Goal: Information Seeking & Learning: Learn about a topic

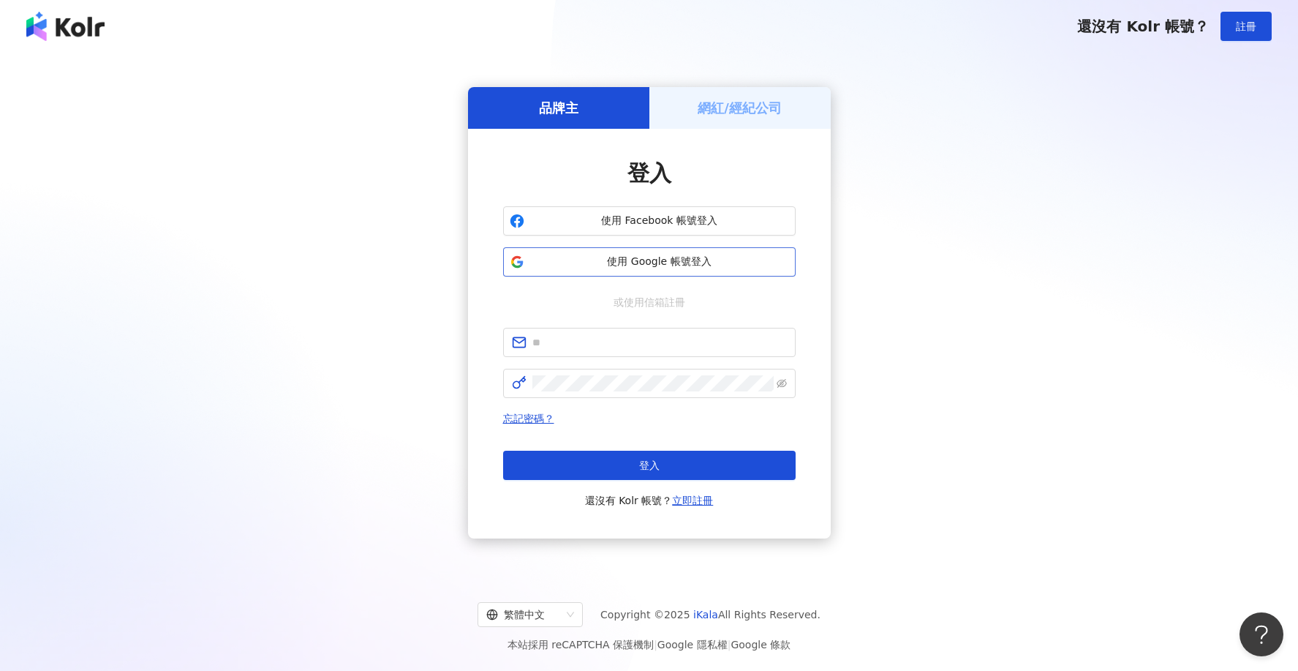
click at [733, 272] on button "使用 Google 帳號登入" at bounding box center [649, 261] width 293 height 29
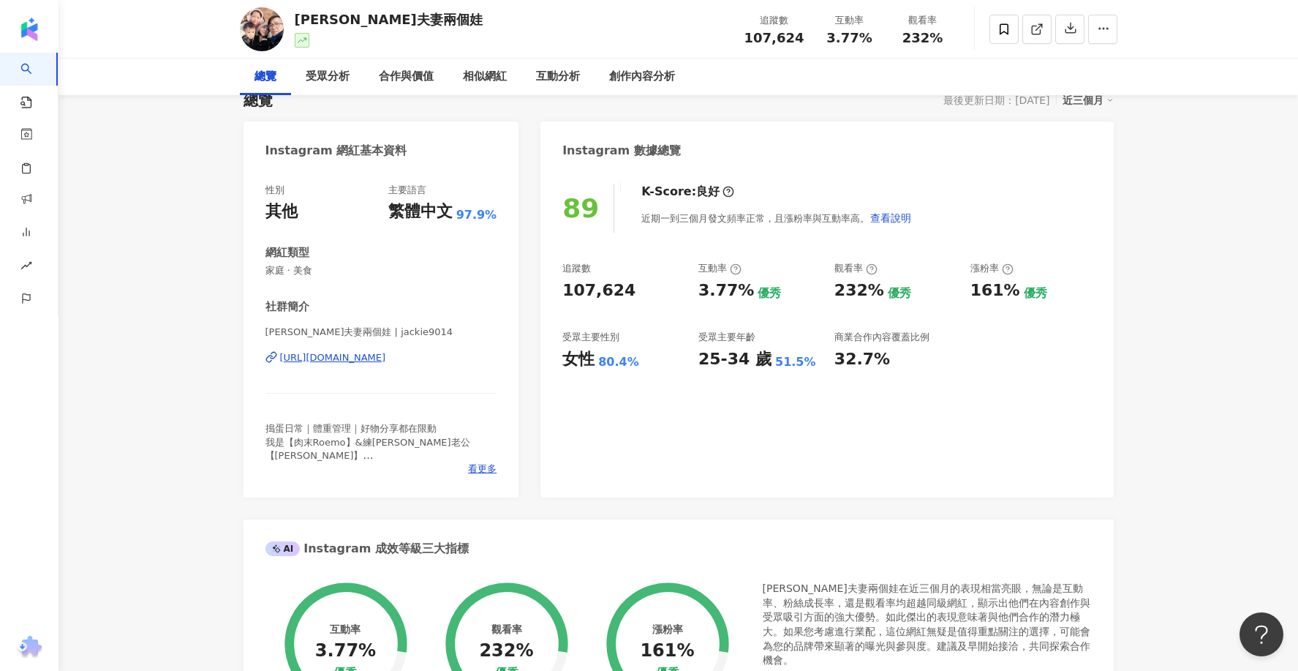
scroll to position [125, 0]
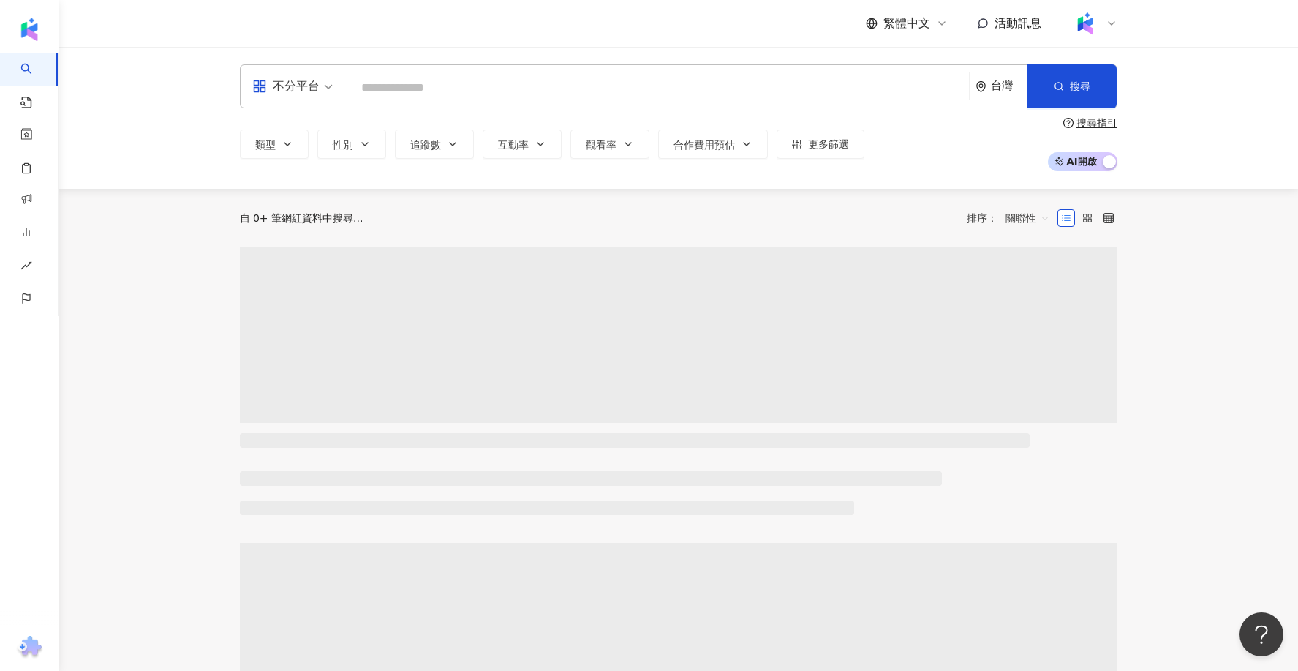
click at [436, 83] on input "search" at bounding box center [658, 88] width 610 height 28
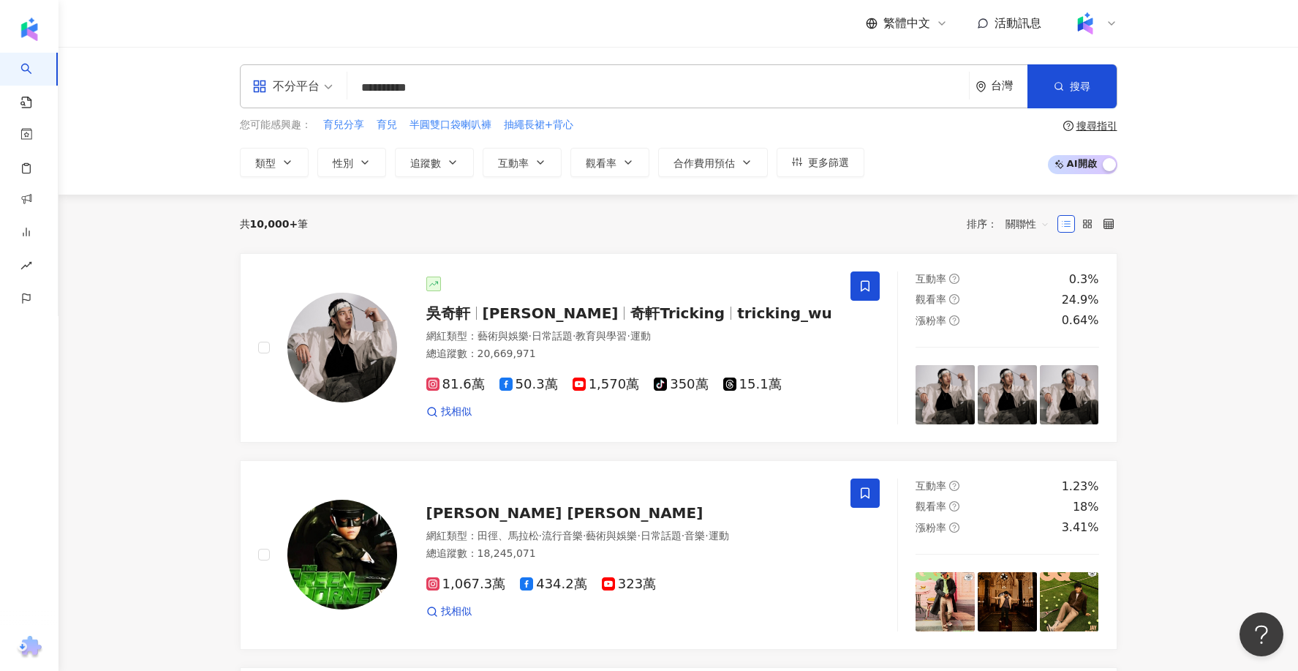
click at [560, 88] on input "**********" at bounding box center [658, 88] width 610 height 28
type input "**********"
click at [1046, 97] on button "搜尋" at bounding box center [1072, 86] width 89 height 44
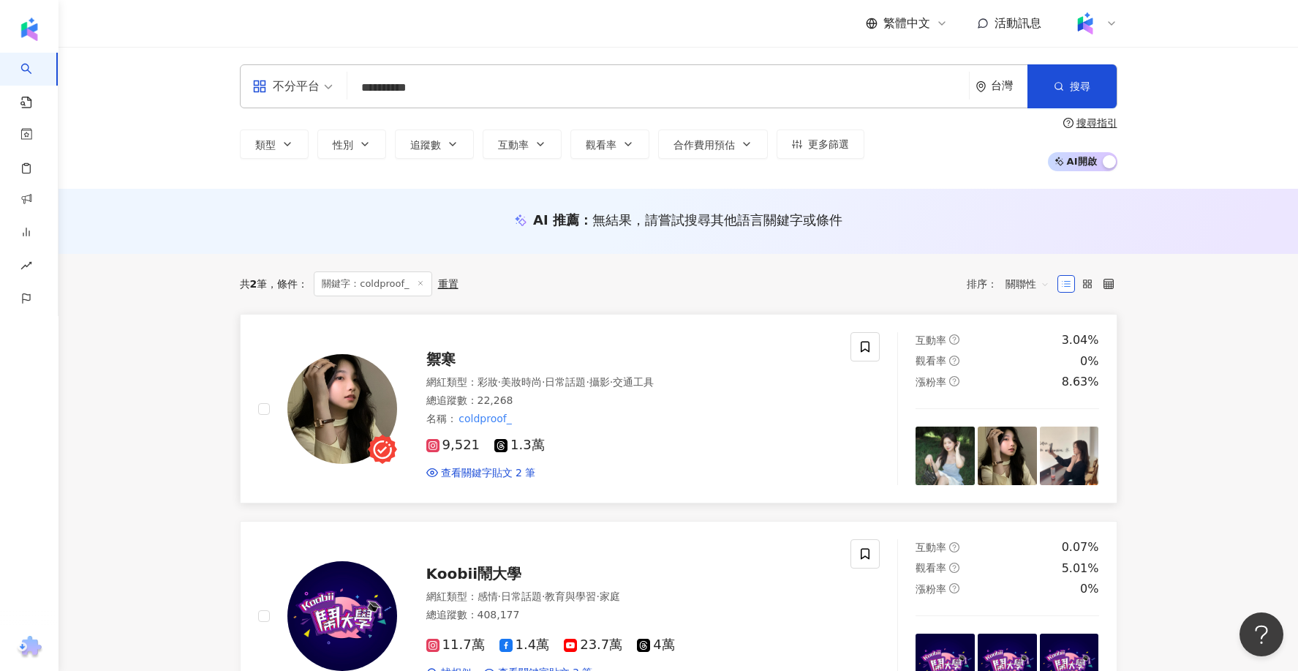
click at [447, 359] on span "禦寒" at bounding box center [440, 359] width 29 height 18
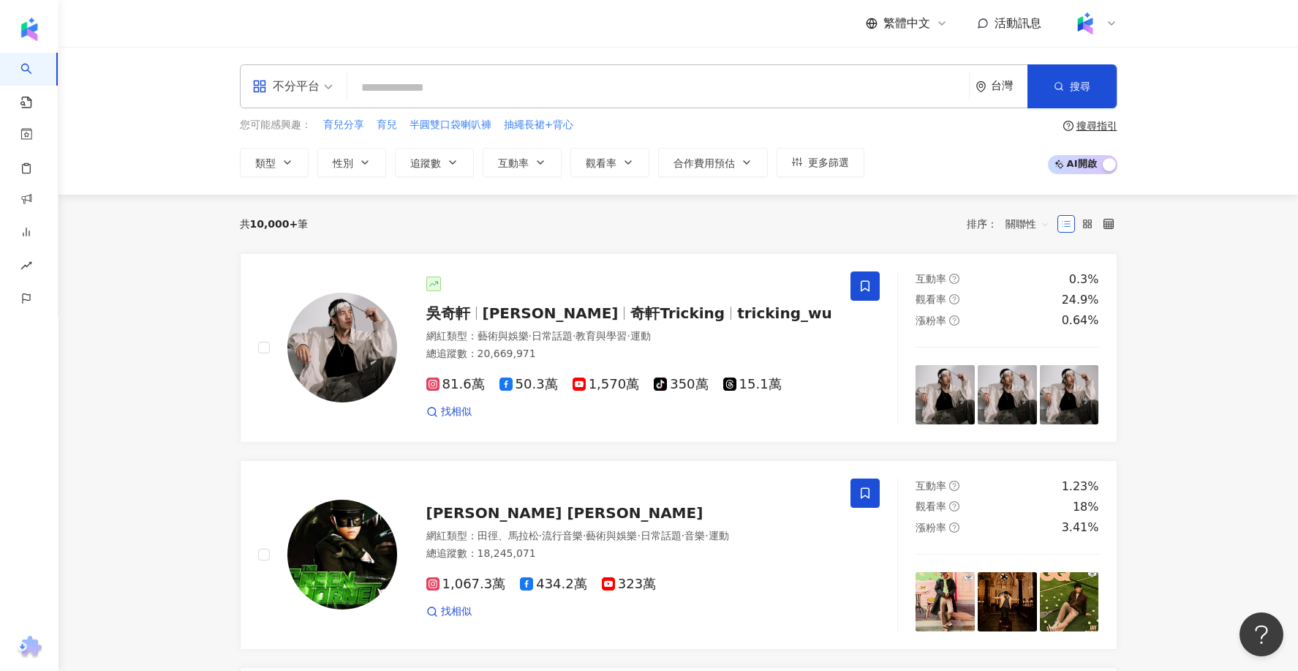
click at [446, 81] on input "search" at bounding box center [658, 88] width 610 height 28
click at [370, 161] on button "性別" at bounding box center [351, 162] width 69 height 29
click at [375, 217] on label "女" at bounding box center [392, 209] width 34 height 16
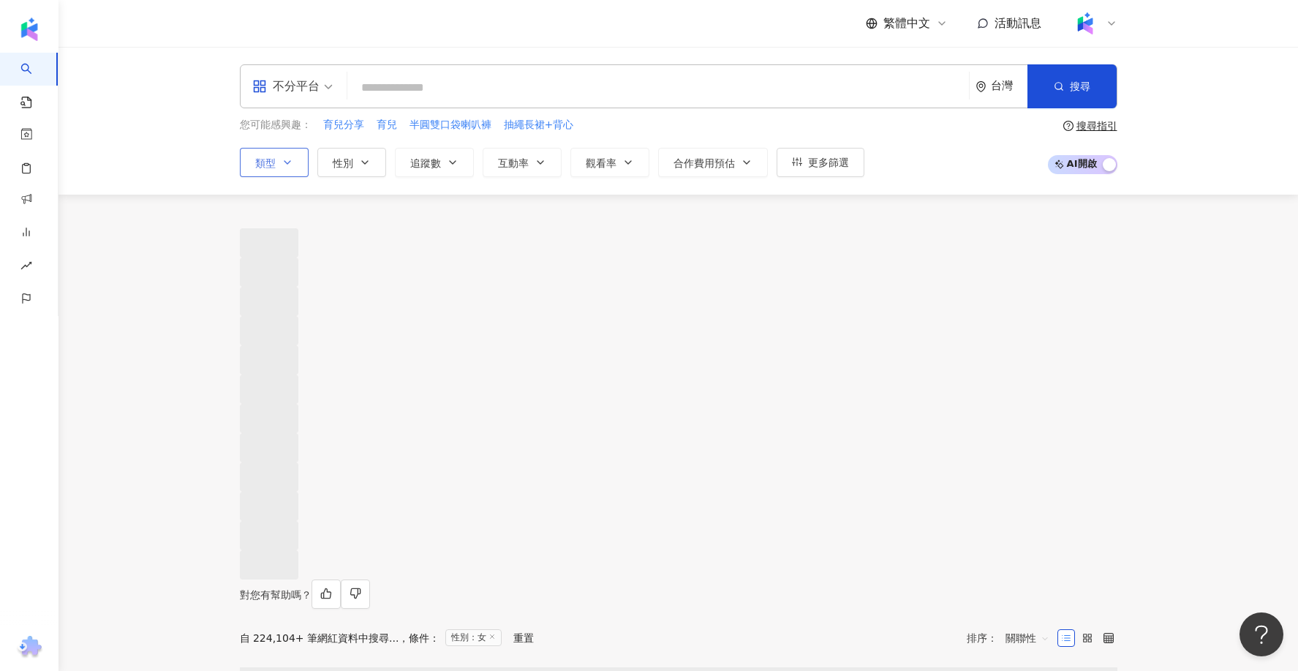
click at [299, 164] on button "類型" at bounding box center [274, 162] width 69 height 29
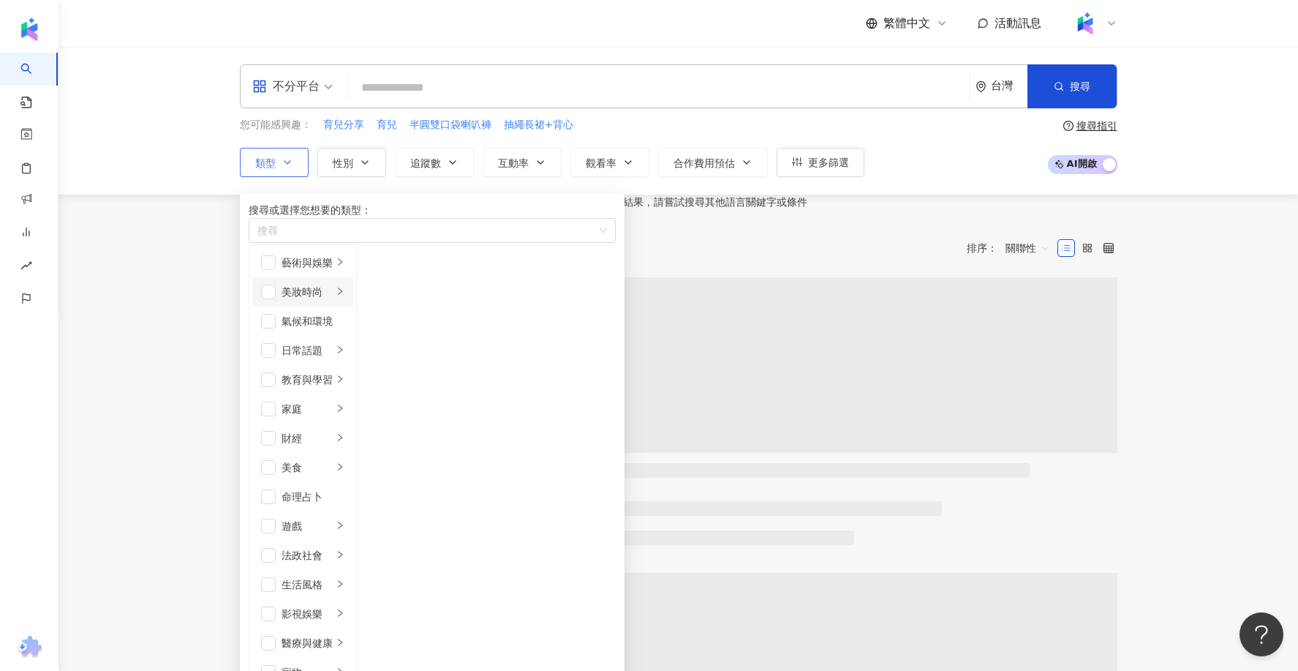
click at [333, 300] on div "美妝時尚" at bounding box center [307, 292] width 51 height 16
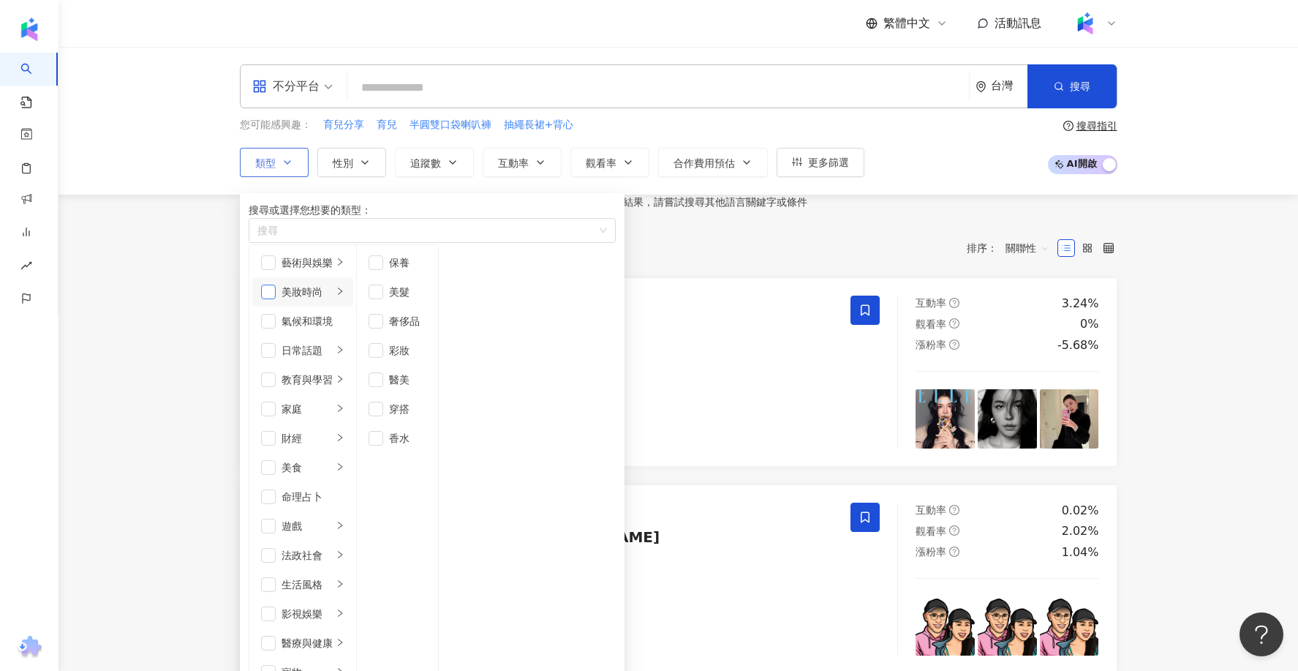
click at [274, 299] on span "button" at bounding box center [268, 292] width 15 height 15
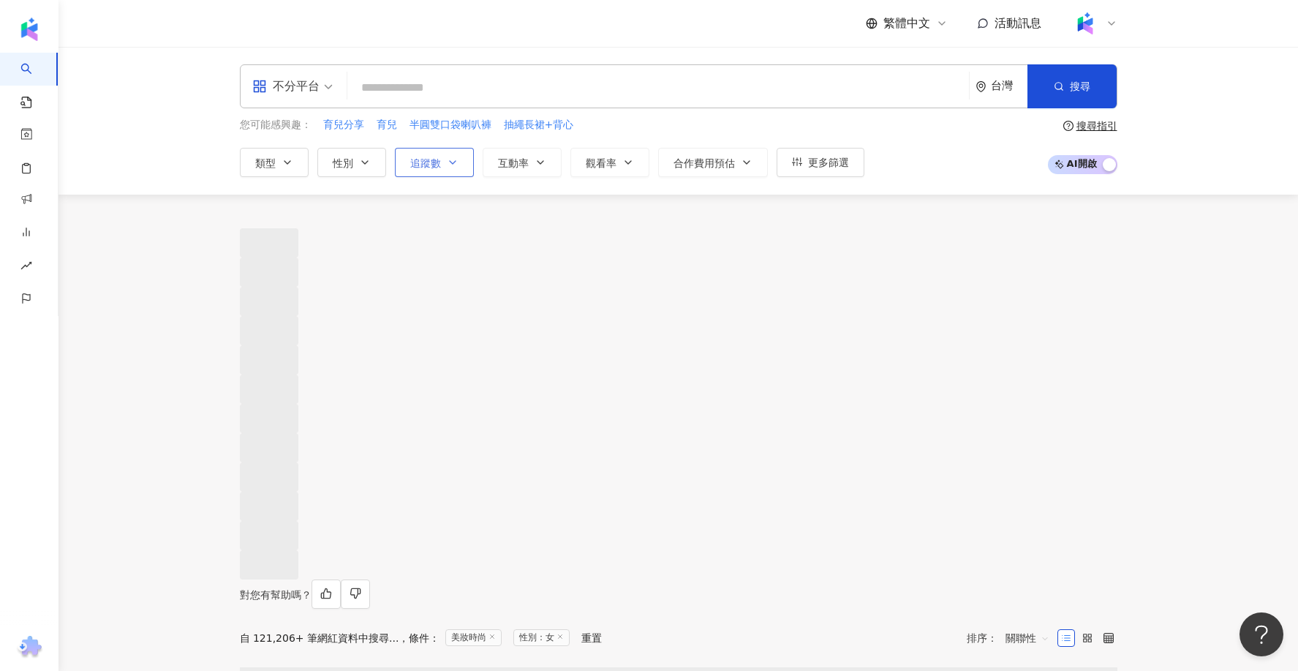
click at [462, 158] on button "追蹤數" at bounding box center [434, 162] width 79 height 29
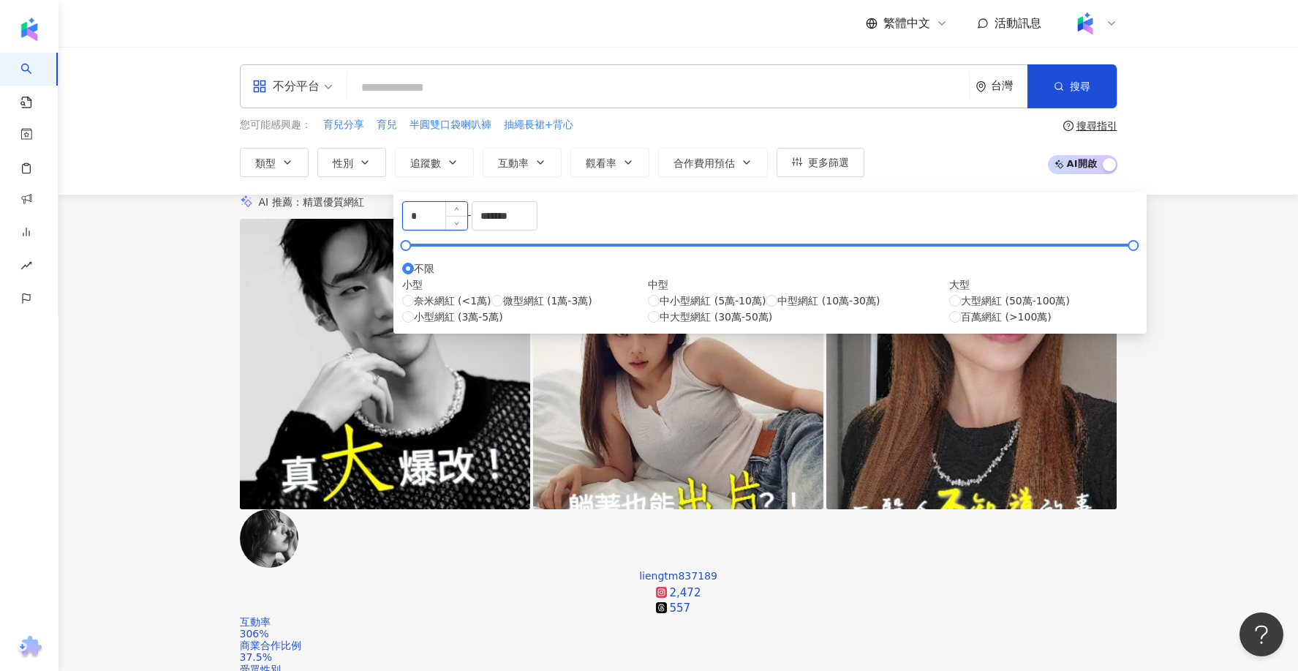
click at [467, 226] on input "*" at bounding box center [435, 216] width 64 height 28
type input "*"
type input "****"
click at [537, 228] on input "*******" at bounding box center [505, 216] width 64 height 28
click at [537, 227] on input "*******" at bounding box center [505, 216] width 64 height 28
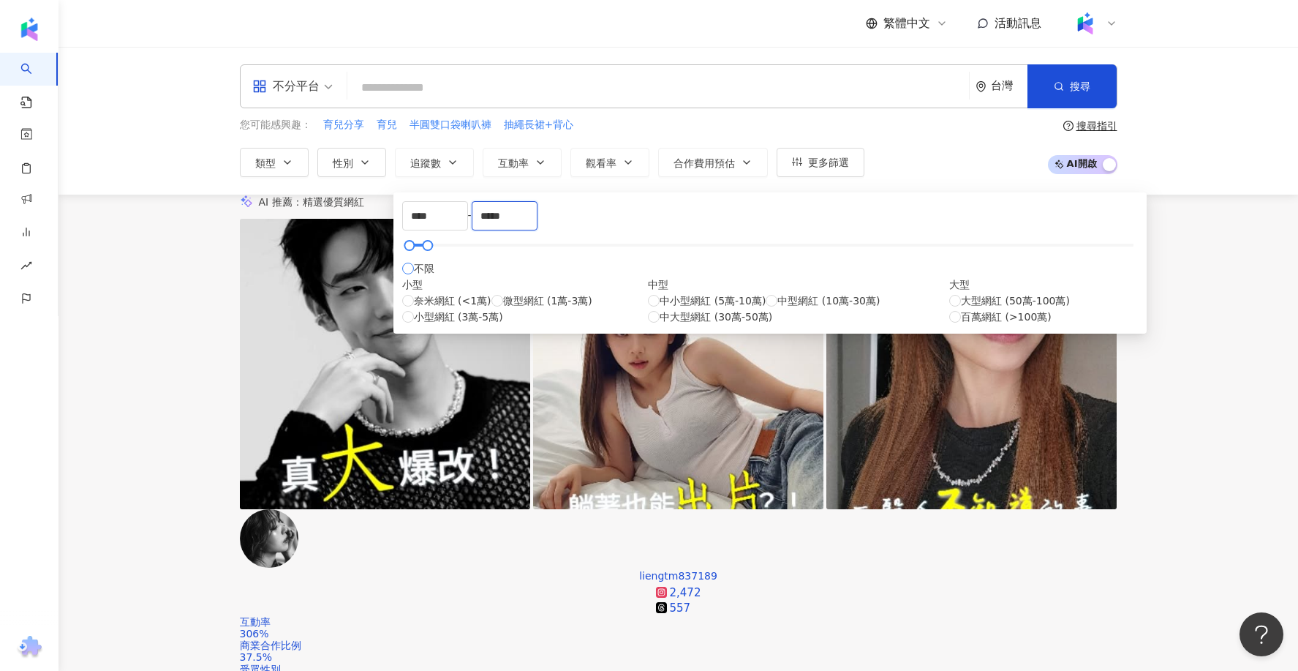
type input "*****"
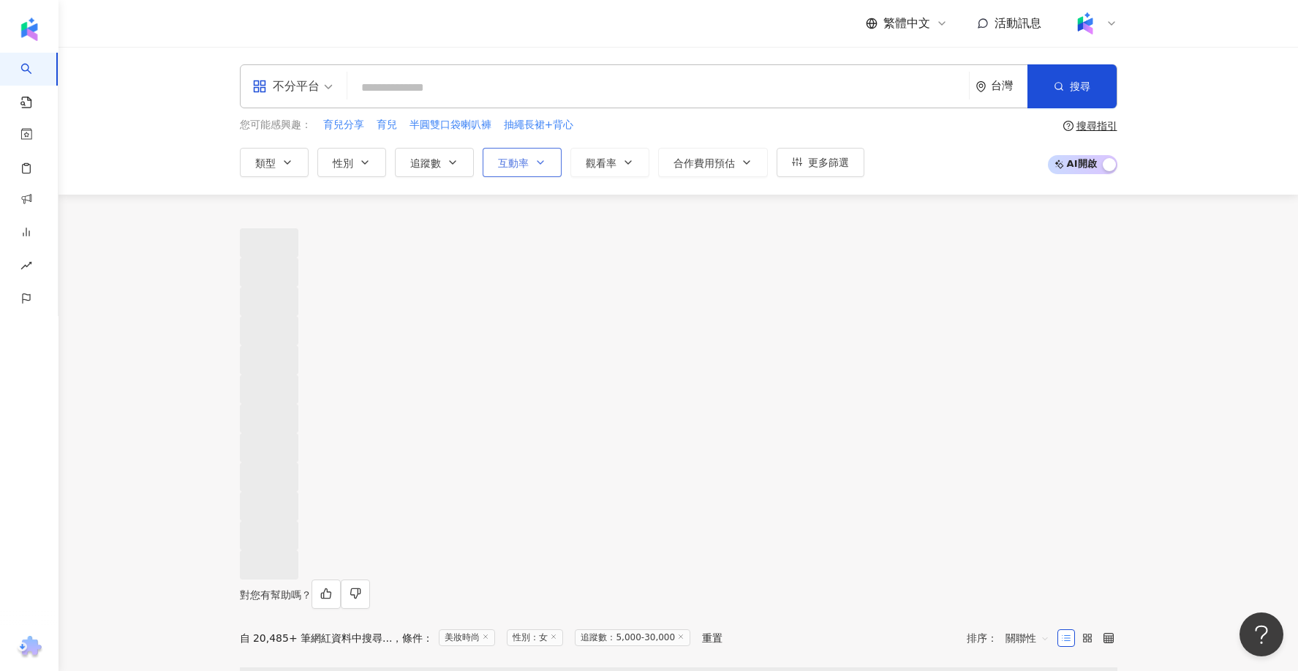
click at [516, 173] on button "互動率" at bounding box center [522, 162] width 79 height 29
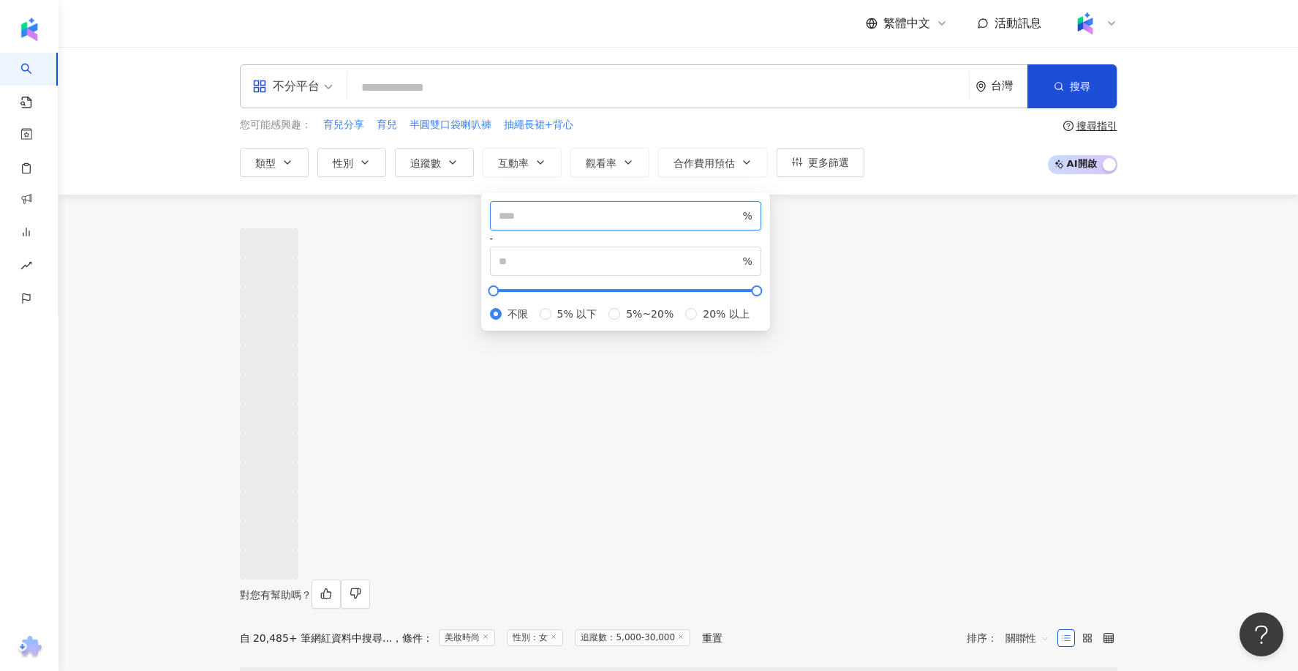
click at [528, 224] on input "number" at bounding box center [619, 216] width 241 height 16
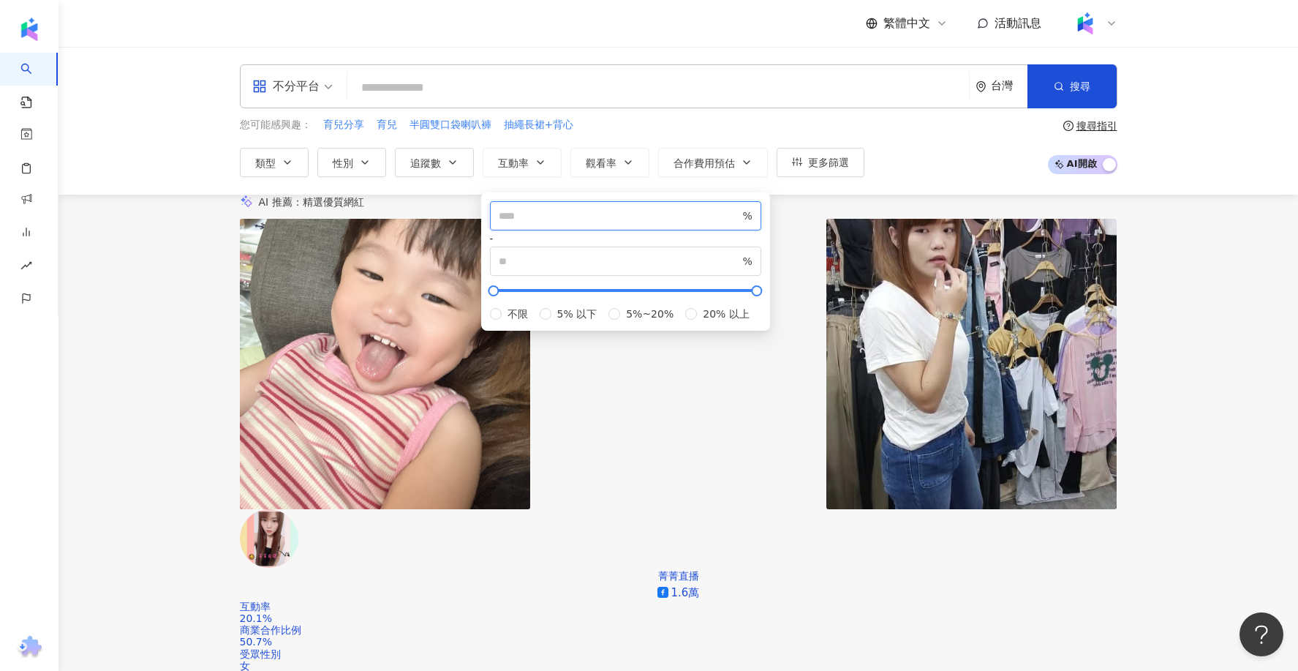
type input "*"
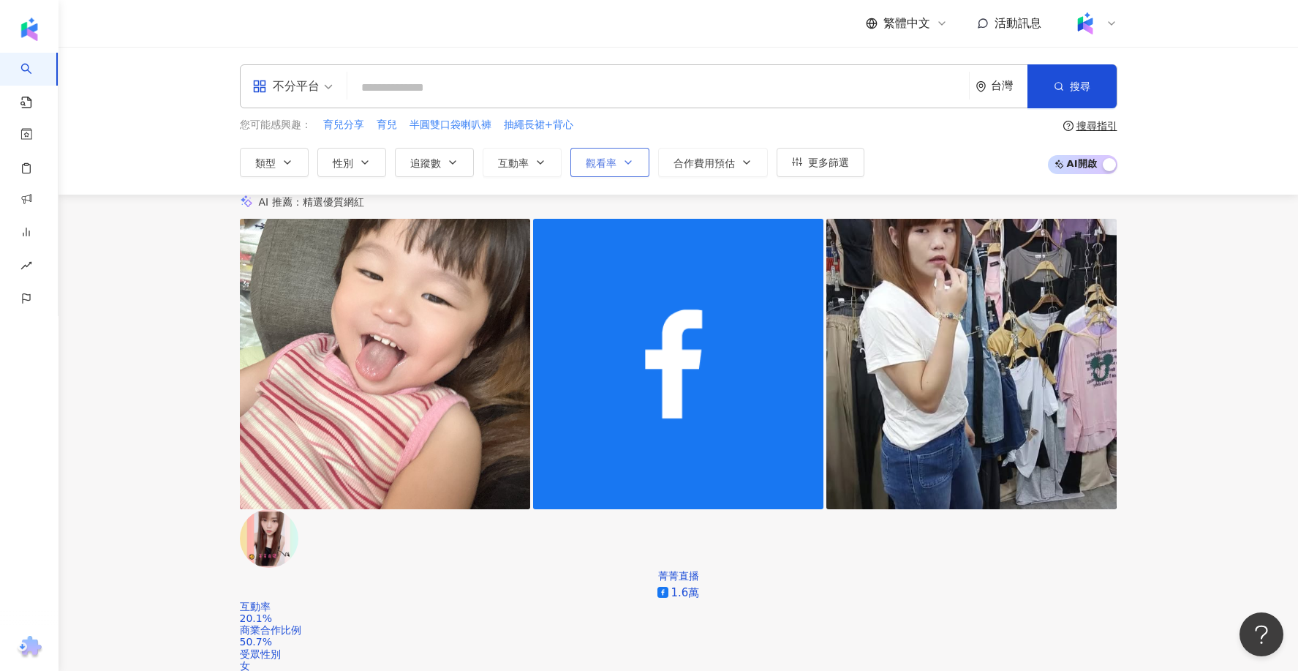
click at [615, 170] on button "觀看率" at bounding box center [610, 162] width 79 height 29
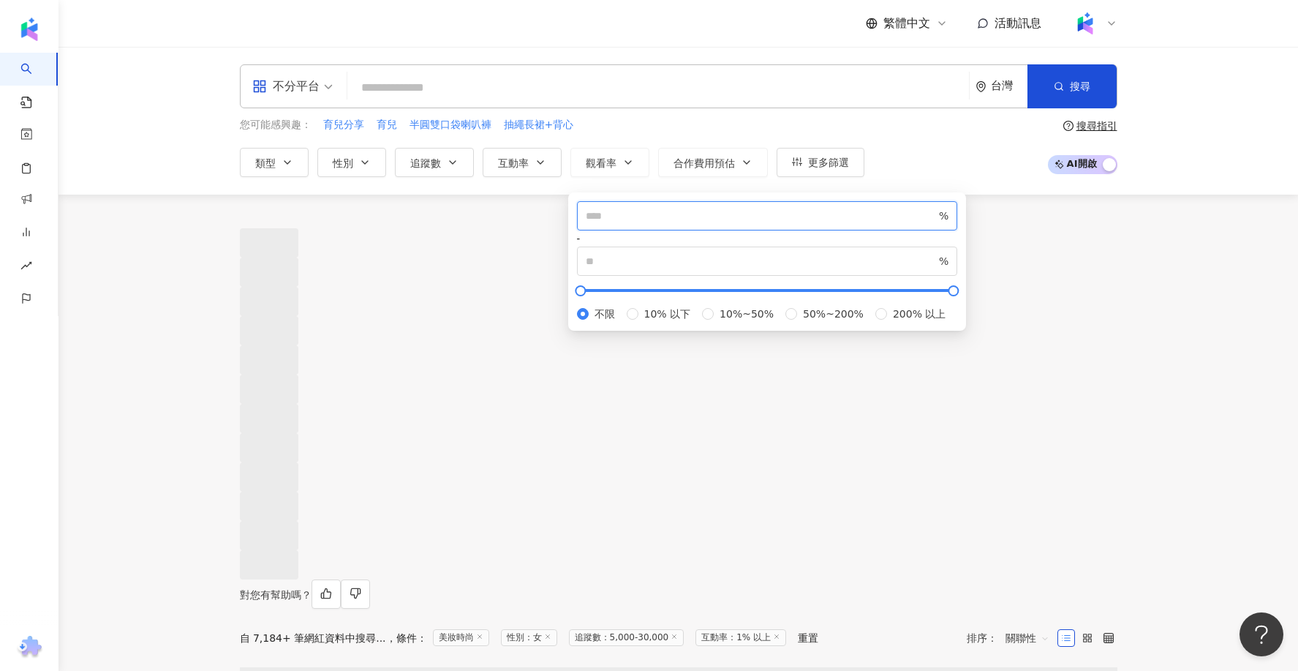
click at [621, 224] on input "number" at bounding box center [761, 216] width 351 height 16
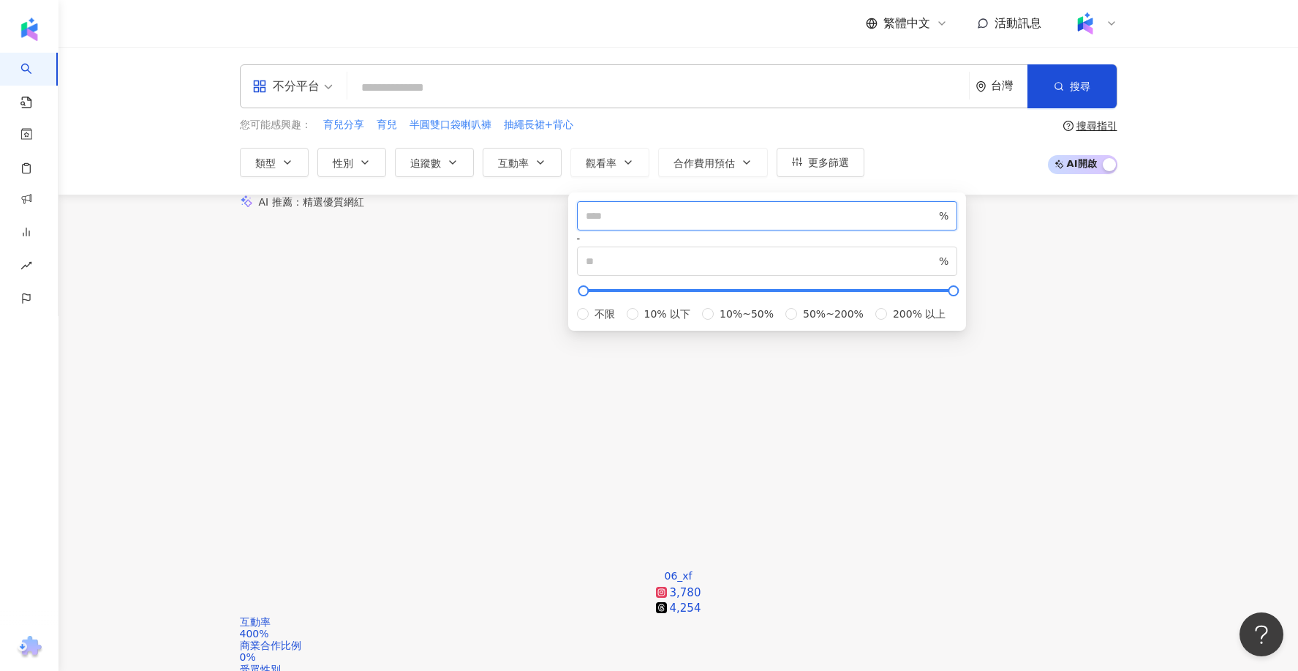
type input "**"
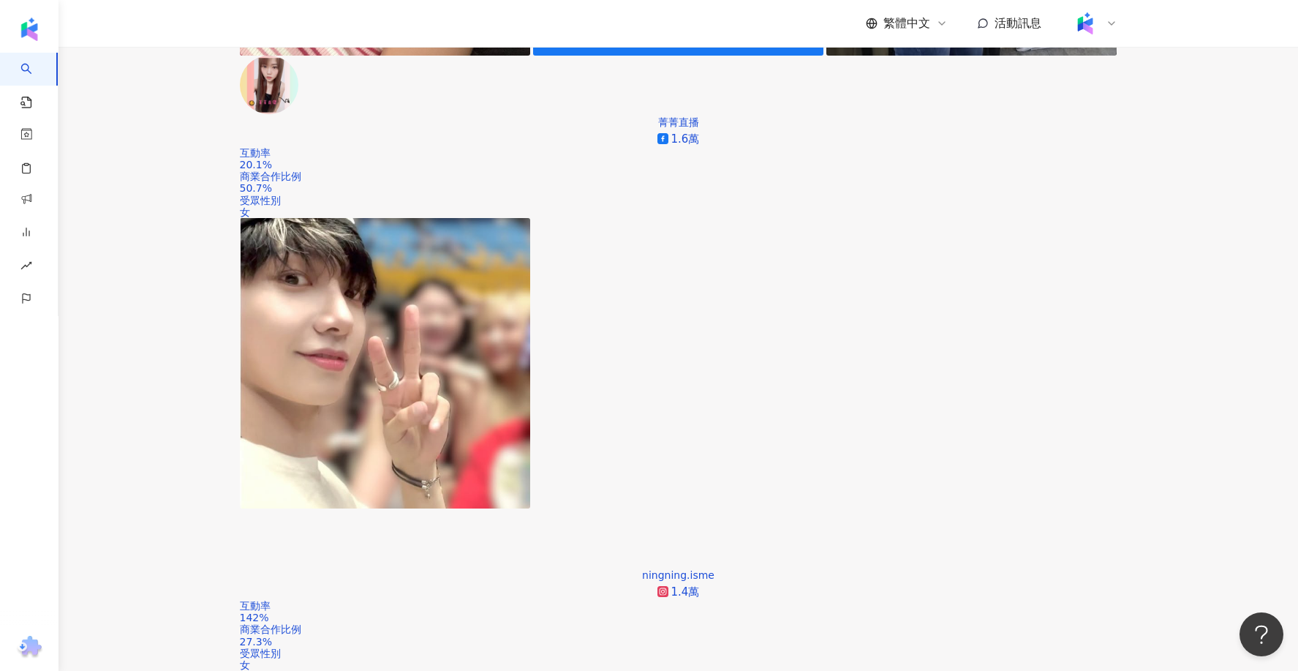
scroll to position [457, 0]
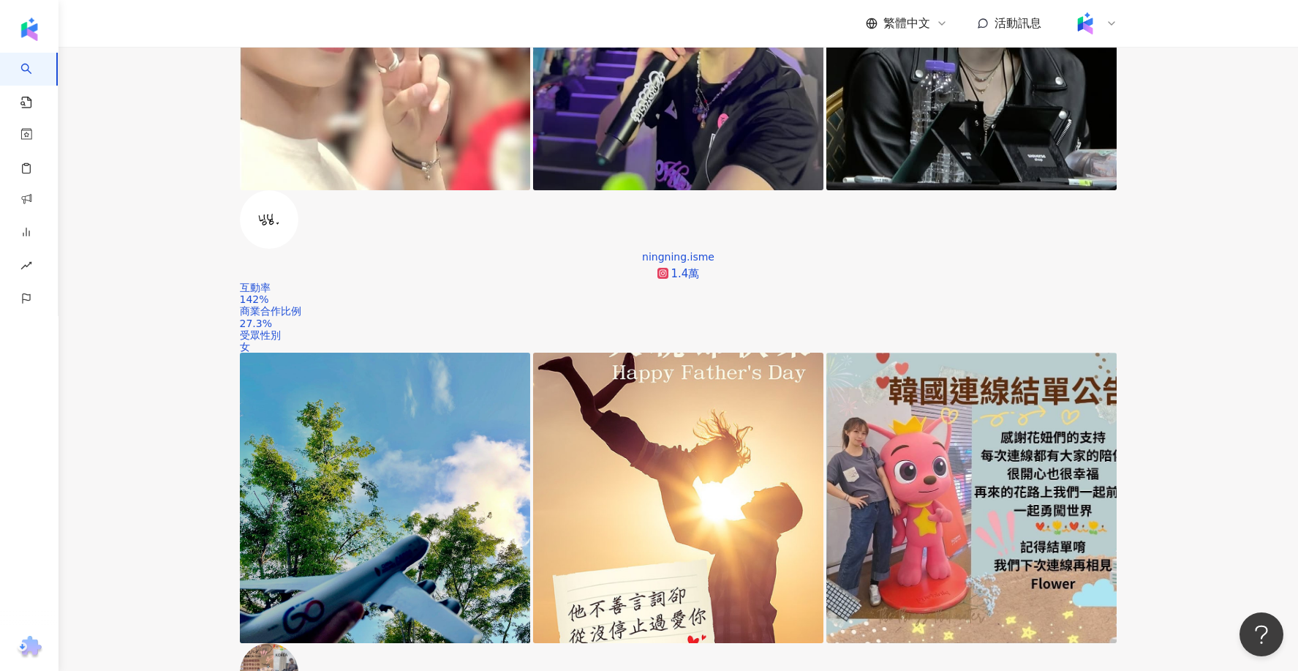
scroll to position [772, 0]
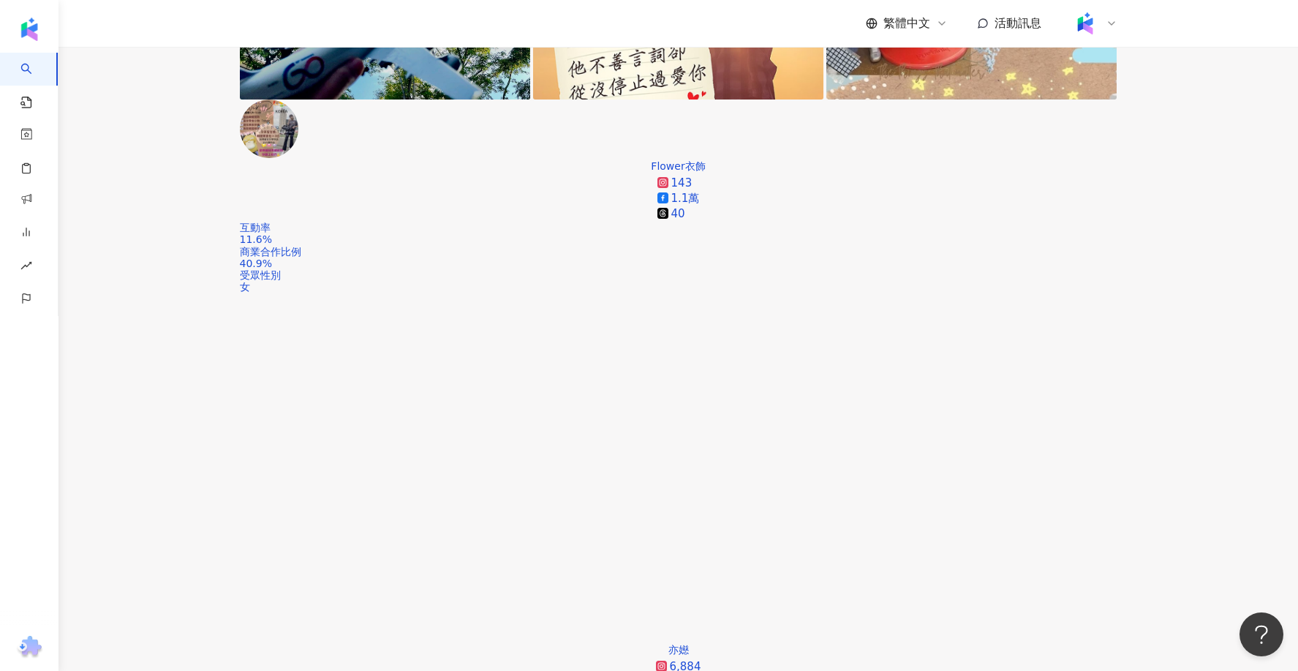
scroll to position [1301, 0]
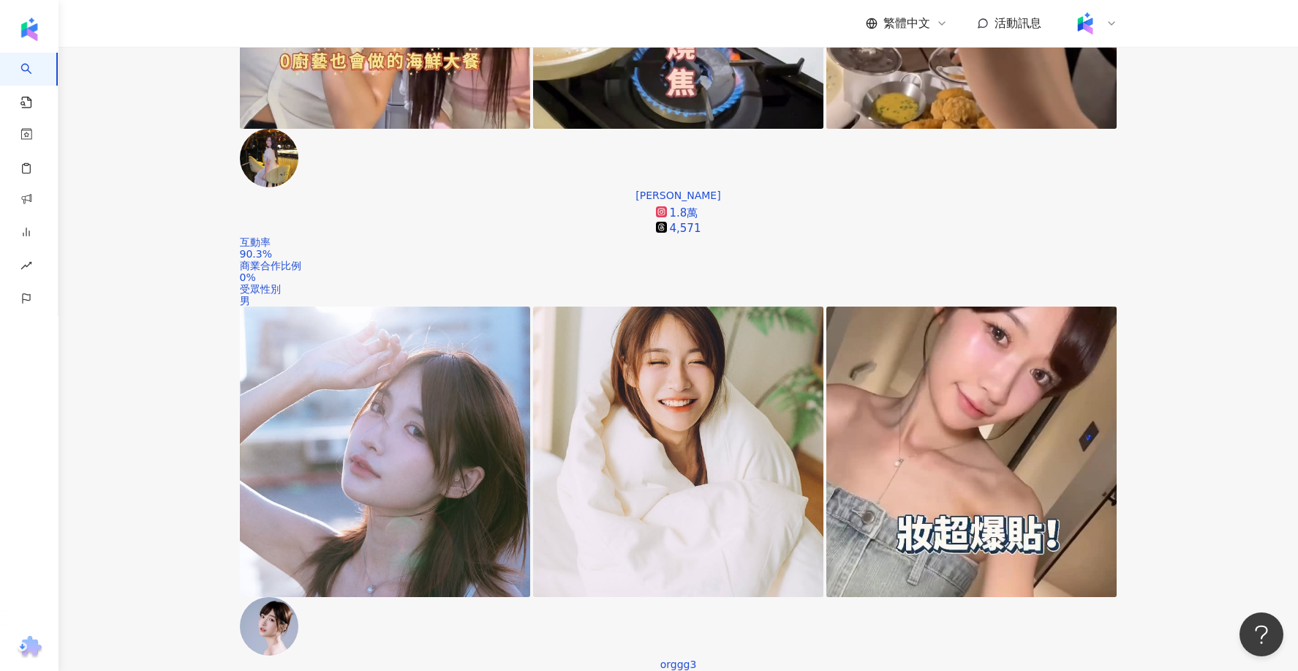
scroll to position [2224, 0]
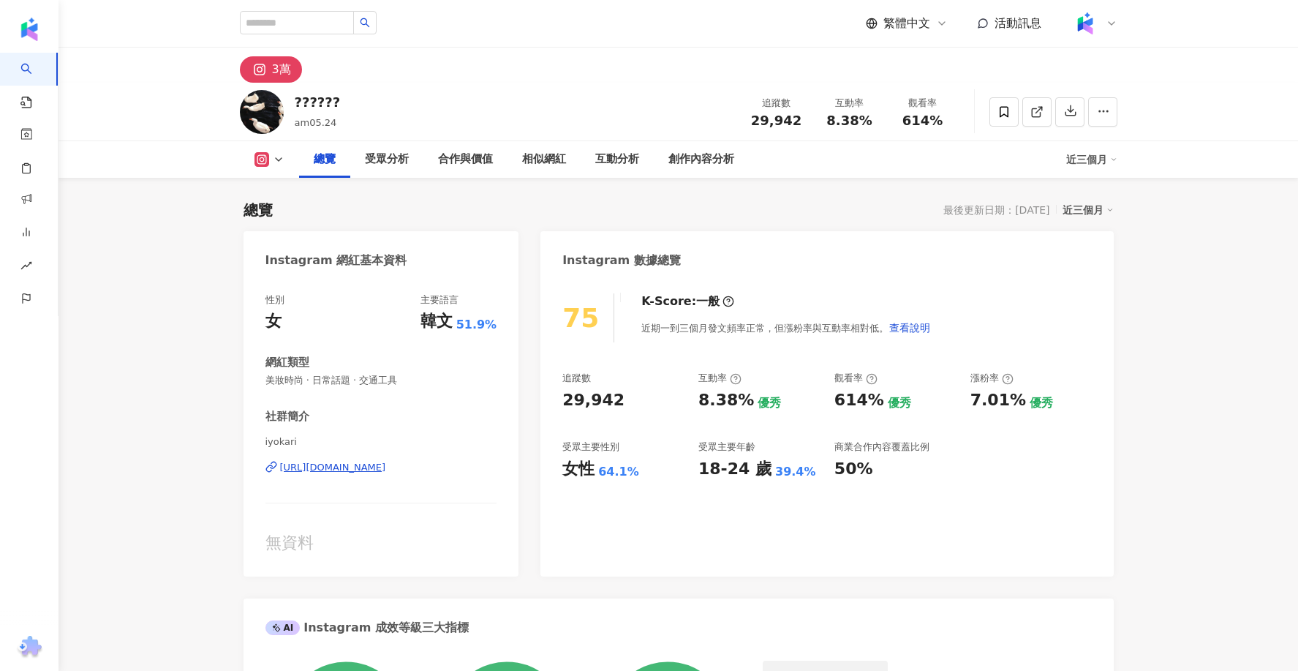
click at [315, 461] on div "https://www.instagram.com/iyokari/" at bounding box center [333, 467] width 106 height 13
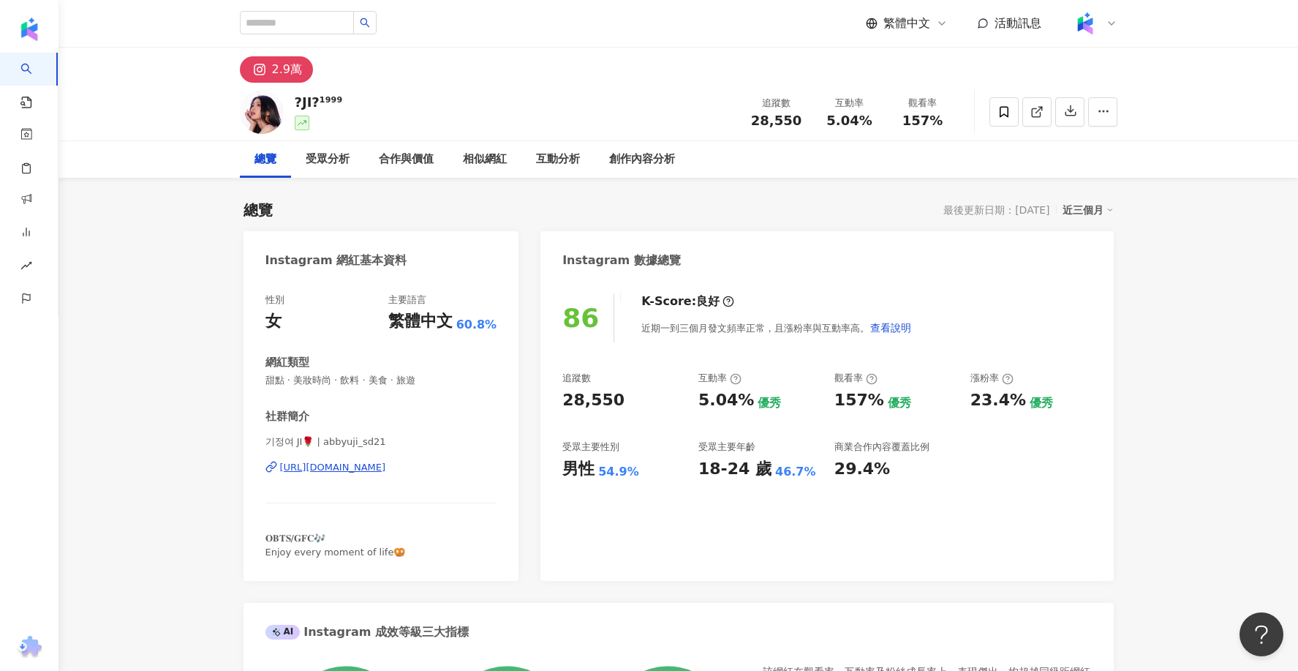
click at [386, 464] on div "https://www.instagram.com/abbyuji_sd21/" at bounding box center [333, 467] width 106 height 13
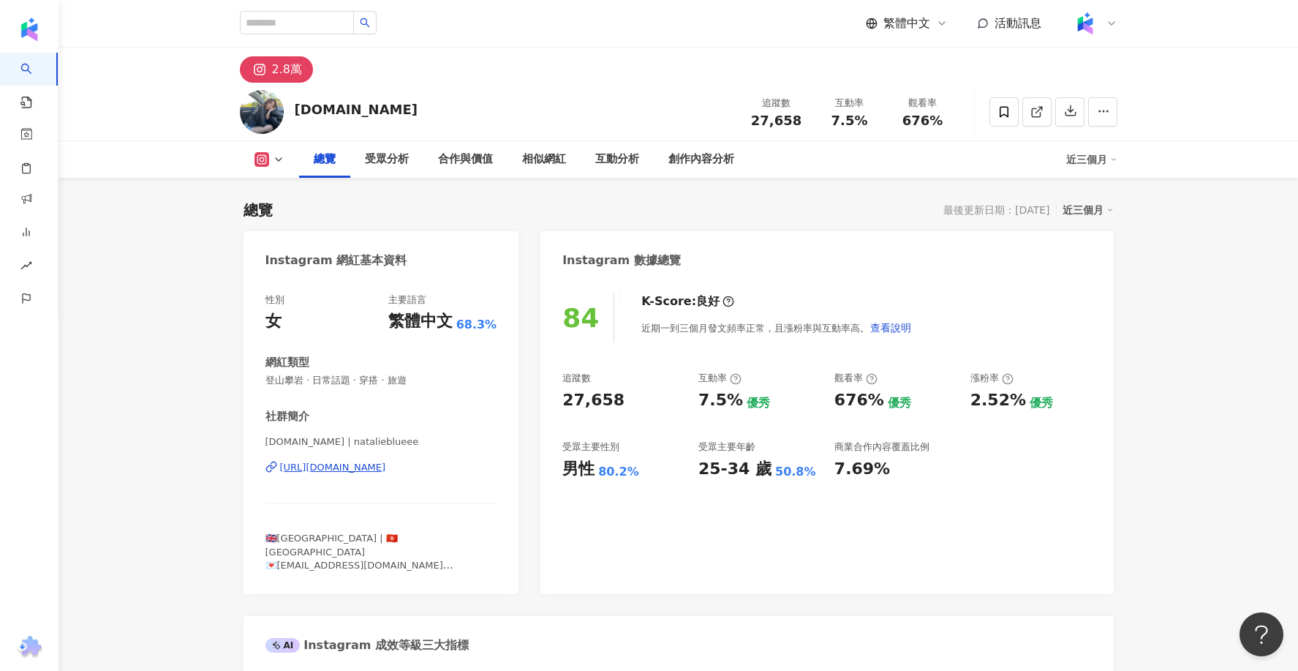
click at [322, 469] on div "https://www.instagram.com/natalieblueee/" at bounding box center [333, 467] width 106 height 13
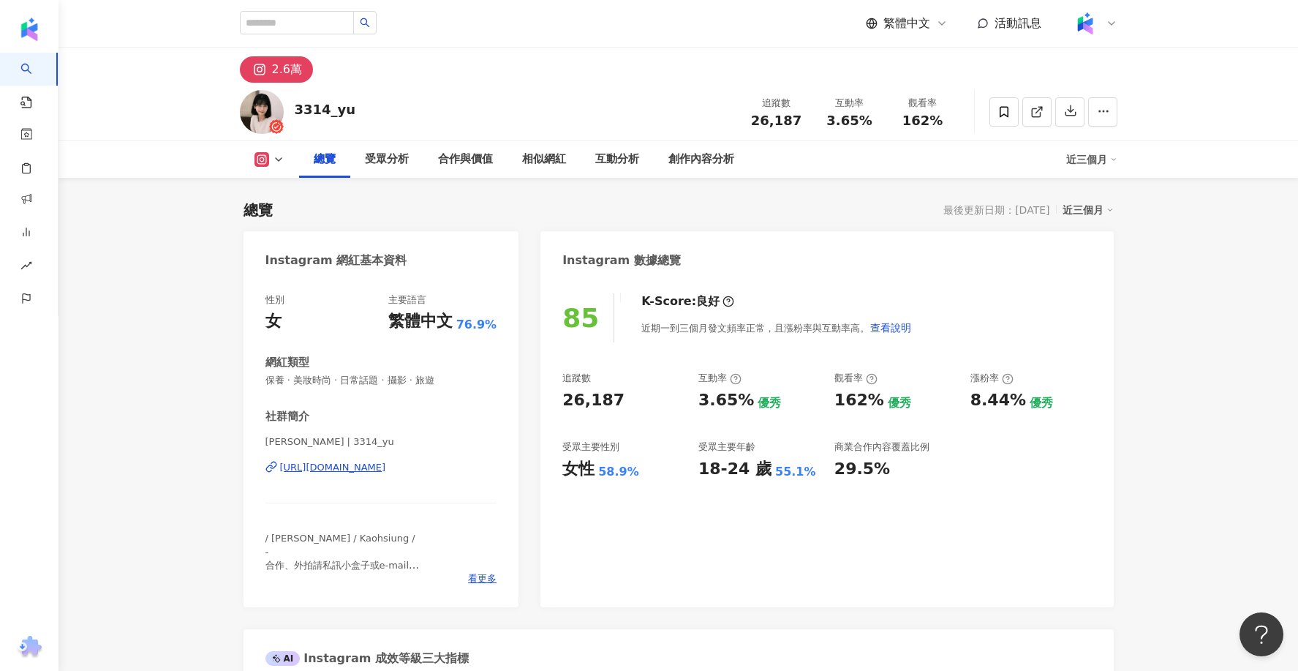
click at [383, 448] on span "[PERSON_NAME] | 3314_yu" at bounding box center [382, 442] width 232 height 15
click at [380, 459] on div "[PERSON_NAME] | 3314_yu [URL][DOMAIN_NAME]" at bounding box center [382, 478] width 232 height 86
click at [379, 466] on div "[URL][DOMAIN_NAME]" at bounding box center [333, 467] width 106 height 13
